Goal: Task Accomplishment & Management: Use online tool/utility

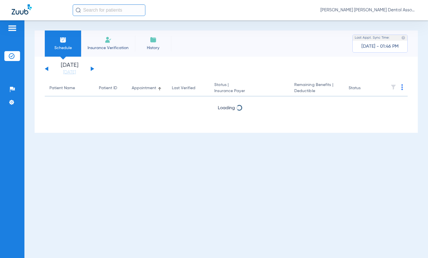
click at [91, 69] on button at bounding box center [92, 69] width 3 height 4
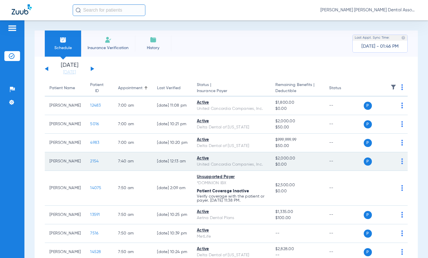
click at [401, 162] on img at bounding box center [402, 161] width 2 height 6
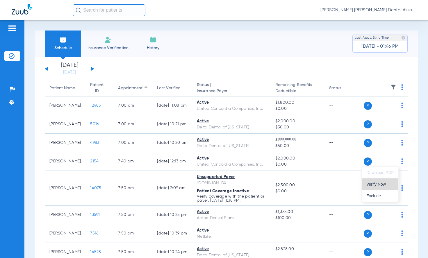
click at [386, 183] on span "Verify Now" at bounding box center [379, 184] width 27 height 4
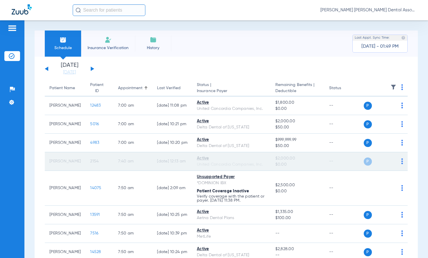
click at [183, 161] on td "03/18/25 12:13 AM" at bounding box center [172, 161] width 40 height 19
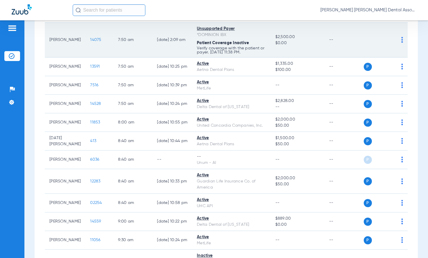
scroll to position [174, 0]
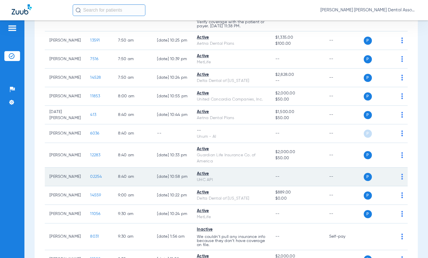
click at [401, 179] on img at bounding box center [402, 177] width 2 height 6
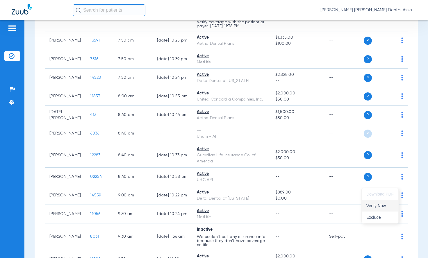
click at [386, 205] on span "Verify Now" at bounding box center [379, 206] width 27 height 4
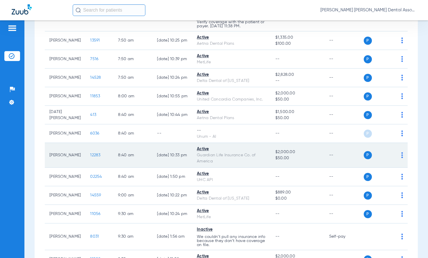
click at [167, 157] on td "[DATE] 10:33 PM" at bounding box center [172, 155] width 40 height 25
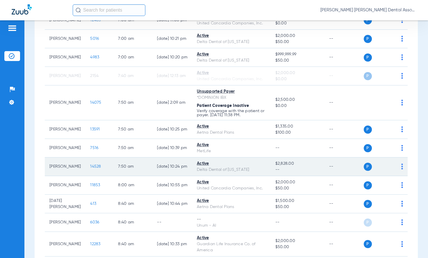
scroll to position [79, 0]
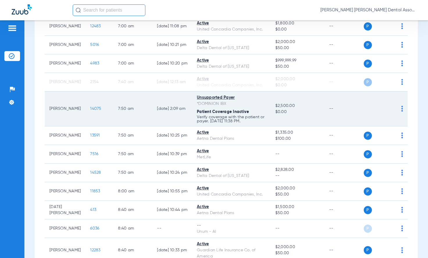
click at [183, 106] on td "[DATE] 2:09 AM" at bounding box center [172, 108] width 40 height 35
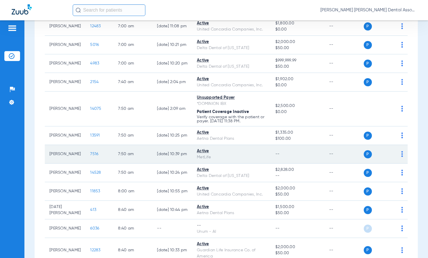
click at [161, 145] on td "[DATE] 10:39 PM" at bounding box center [172, 154] width 40 height 19
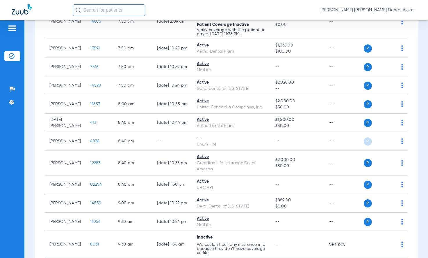
scroll to position [312, 0]
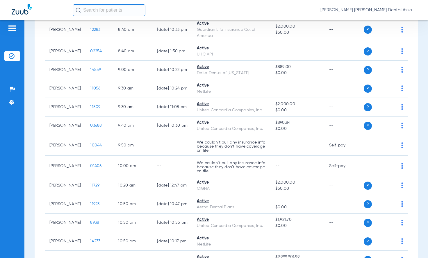
scroll to position [290, 0]
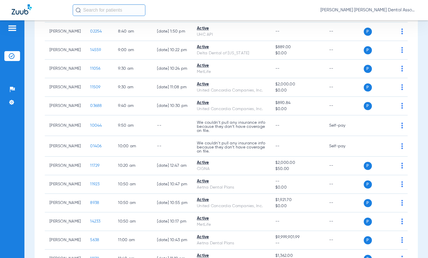
scroll to position [290, 0]
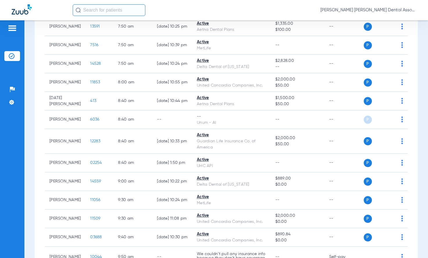
scroll to position [203, 0]
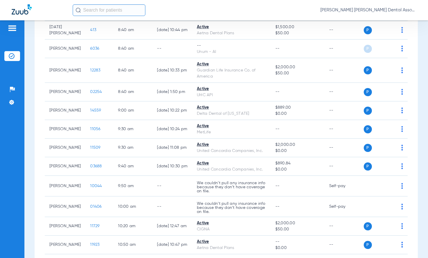
scroll to position [261, 0]
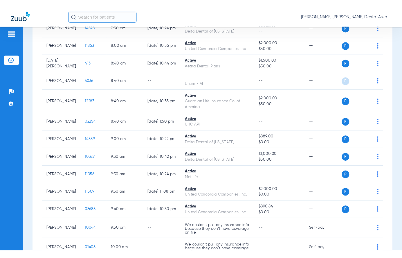
scroll to position [290, 0]
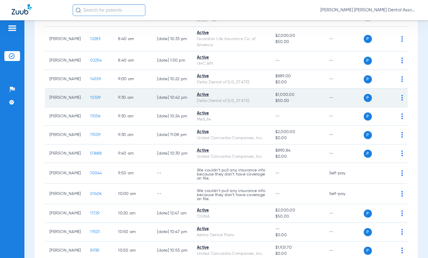
click at [401, 100] on img at bounding box center [402, 98] width 2 height 6
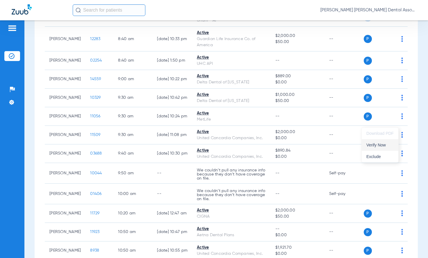
click at [389, 146] on span "Verify Now" at bounding box center [379, 145] width 27 height 4
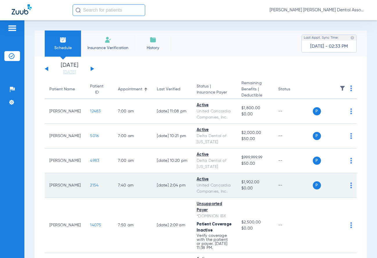
scroll to position [29, 0]
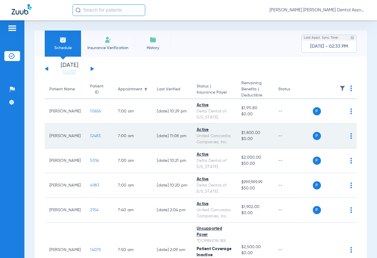
click at [142, 139] on td "7:00 AM" at bounding box center [132, 136] width 39 height 25
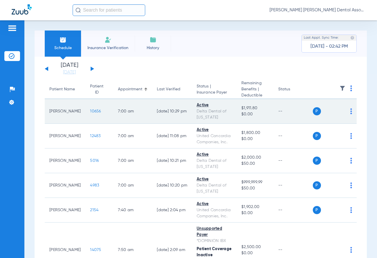
click at [350, 111] on img at bounding box center [351, 111] width 2 height 6
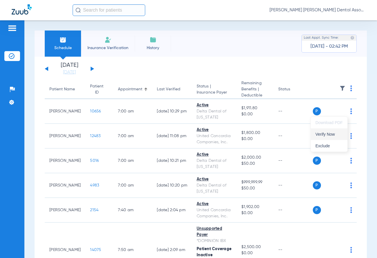
click at [341, 134] on span "Verify Now" at bounding box center [328, 134] width 27 height 4
